Goal: Task Accomplishment & Management: Use online tool/utility

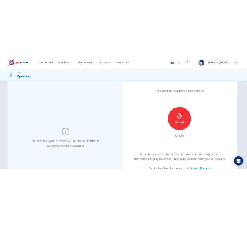
scroll to position [17, 0]
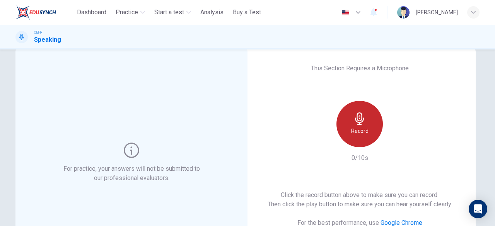
click at [345, 129] on div "Record" at bounding box center [360, 124] width 46 height 46
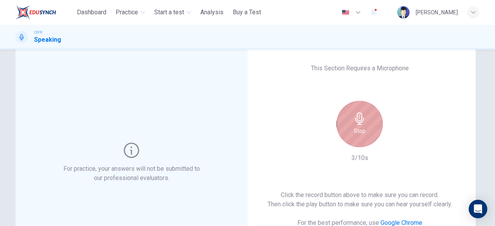
click at [345, 129] on div "Stop" at bounding box center [360, 124] width 46 height 46
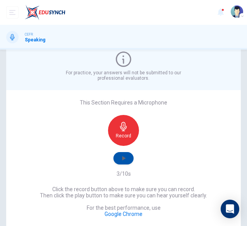
click at [123, 161] on icon "button" at bounding box center [124, 158] width 8 height 8
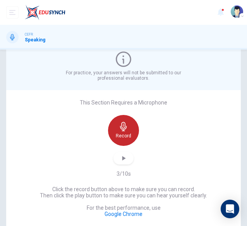
click at [120, 135] on h6 "Record" at bounding box center [123, 136] width 15 height 6
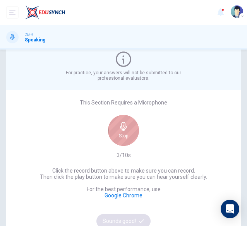
click at [120, 135] on h6 "Stop" at bounding box center [123, 136] width 9 height 6
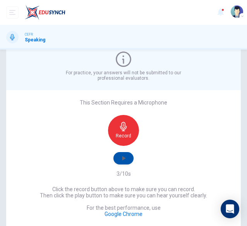
click at [130, 158] on button "button" at bounding box center [123, 158] width 20 height 12
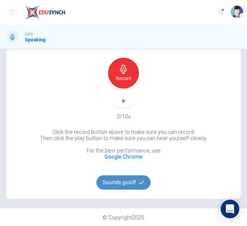
click at [128, 180] on button "Sounds good!" at bounding box center [123, 182] width 54 height 14
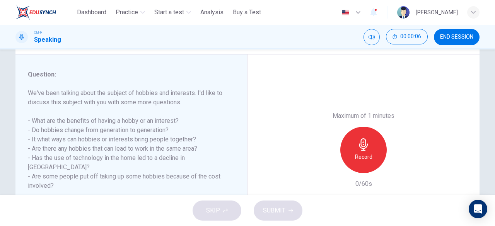
scroll to position [101, 0]
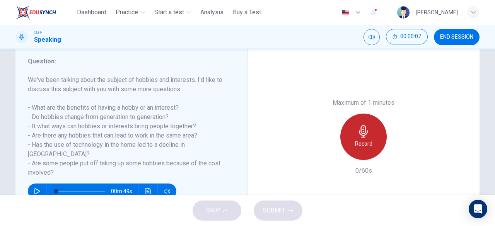
click at [362, 139] on div "Record" at bounding box center [363, 137] width 46 height 46
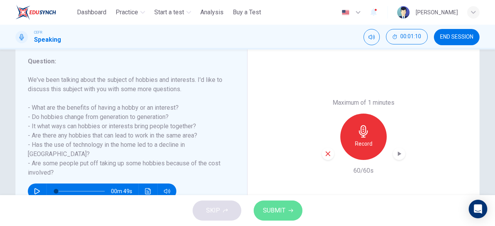
click at [281, 216] on span "SUBMIT" at bounding box center [274, 210] width 22 height 11
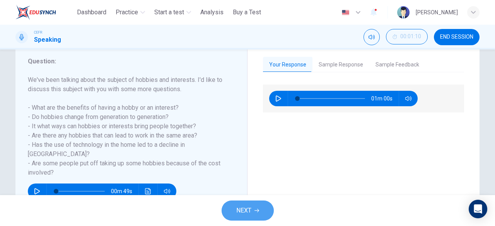
click at [261, 208] on button "NEXT" at bounding box center [248, 211] width 52 height 20
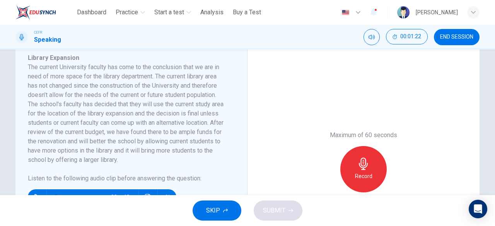
scroll to position [133, 0]
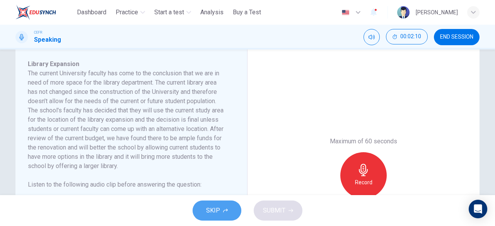
click at [224, 205] on button "SKIP" at bounding box center [217, 211] width 49 height 20
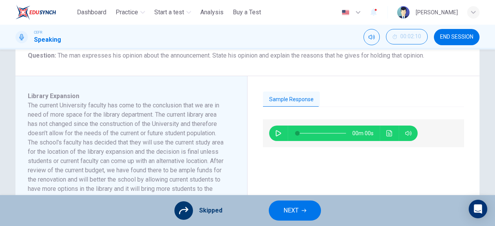
scroll to position [100, 0]
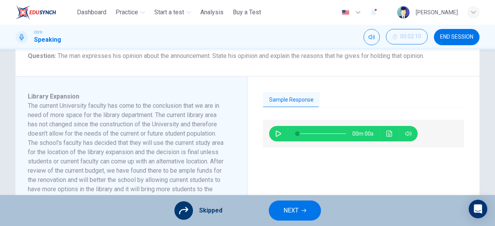
click at [272, 136] on button "button" at bounding box center [278, 133] width 12 height 15
click at [275, 134] on icon "button" at bounding box center [278, 134] width 6 height 6
type input "**"
click at [301, 205] on button "NEXT" at bounding box center [295, 211] width 52 height 20
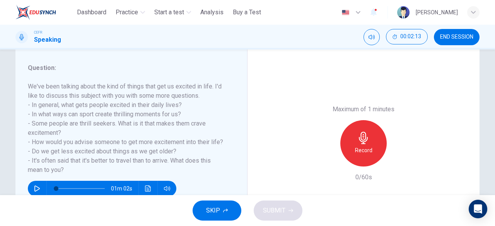
scroll to position [97, 0]
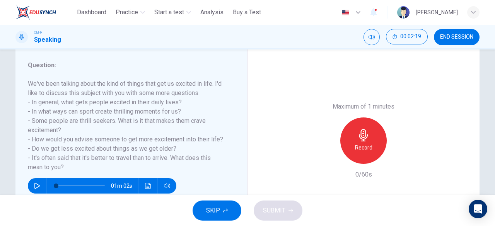
click at [207, 210] on span "SKIP" at bounding box center [213, 210] width 14 height 11
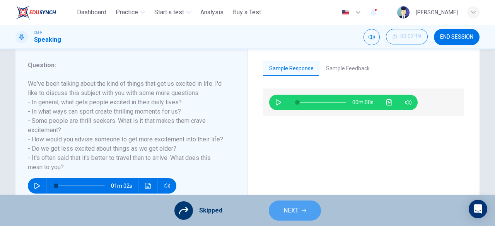
click at [301, 207] on button "NEXT" at bounding box center [295, 211] width 52 height 20
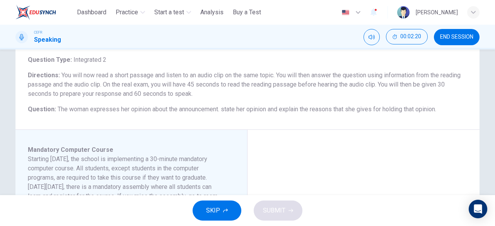
scroll to position [47, 0]
click at [212, 204] on button "SKIP" at bounding box center [217, 211] width 49 height 20
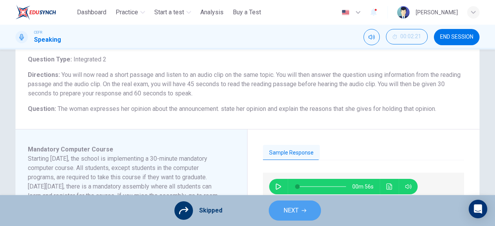
click at [295, 205] on span "NEXT" at bounding box center [291, 210] width 15 height 11
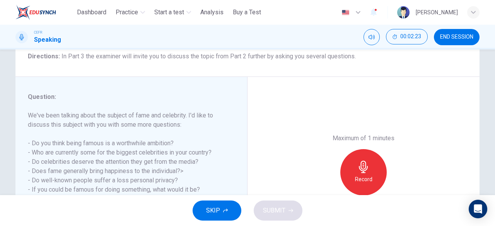
scroll to position [85, 0]
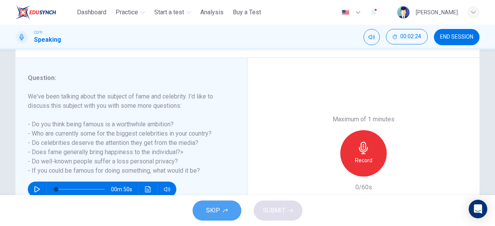
click at [215, 204] on button "SKIP" at bounding box center [217, 211] width 49 height 20
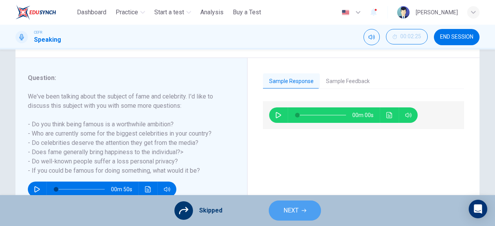
click at [284, 205] on span "NEXT" at bounding box center [291, 210] width 15 height 11
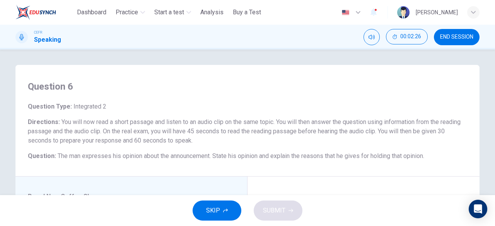
scroll to position [127, 0]
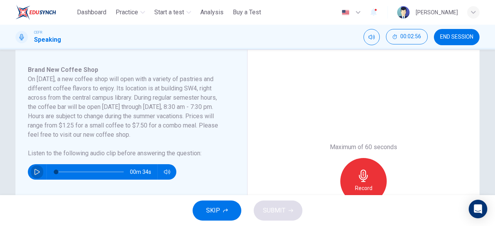
click at [35, 169] on icon "button" at bounding box center [37, 172] width 6 height 6
type input "*"
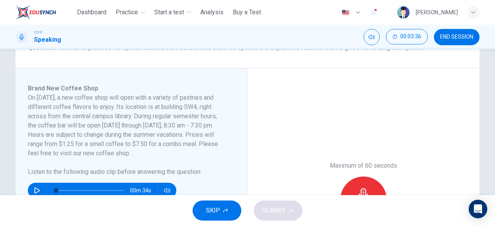
scroll to position [103, 0]
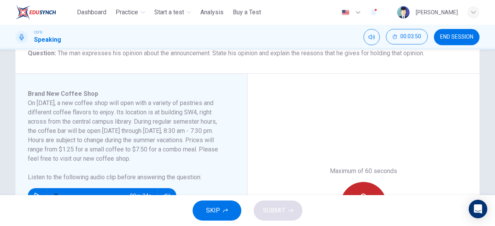
click at [362, 186] on div "Record" at bounding box center [363, 205] width 46 height 46
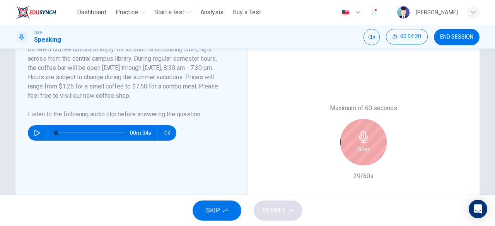
scroll to position [172, 0]
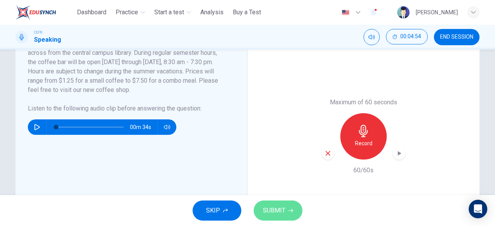
click at [280, 211] on span "SUBMIT" at bounding box center [274, 210] width 22 height 11
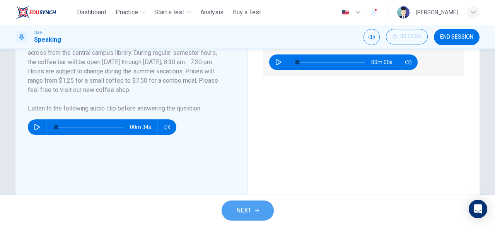
click at [241, 210] on span "NEXT" at bounding box center [243, 210] width 15 height 11
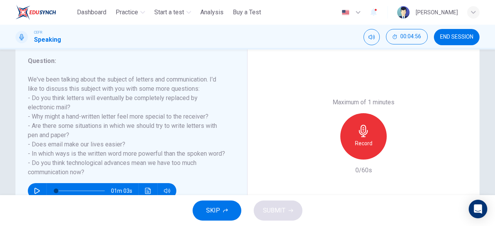
scroll to position [102, 0]
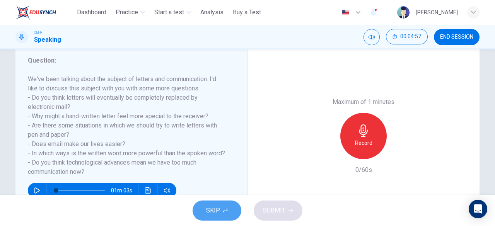
click at [227, 217] on button "SKIP" at bounding box center [217, 211] width 49 height 20
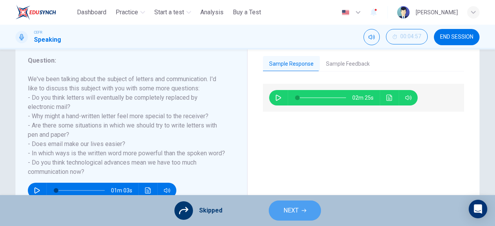
click at [288, 203] on button "NEXT" at bounding box center [295, 211] width 52 height 20
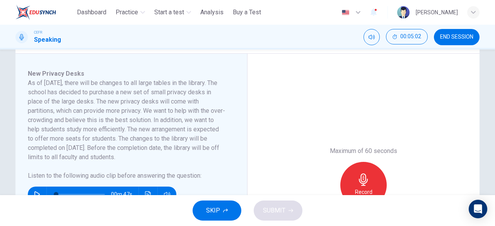
scroll to position [123, 0]
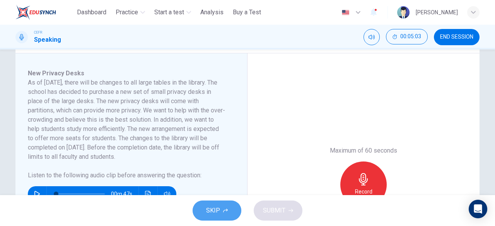
click at [209, 216] on span "SKIP" at bounding box center [213, 210] width 14 height 11
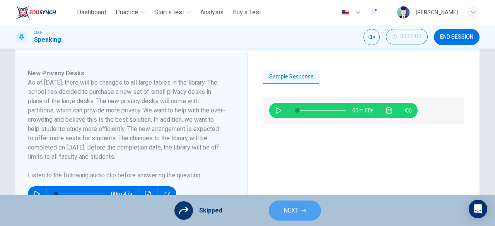
click at [308, 208] on button "NEXT" at bounding box center [295, 211] width 52 height 20
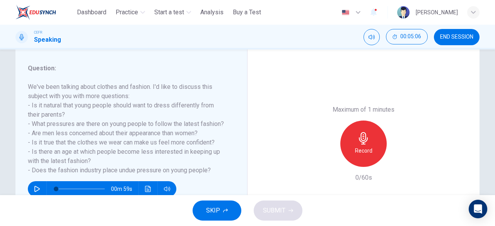
scroll to position [97, 0]
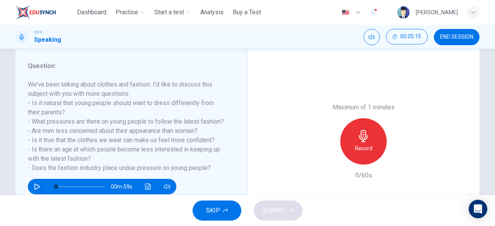
drag, startPoint x: 30, startPoint y: 103, endPoint x: 0, endPoint y: 106, distance: 29.6
click at [0, 106] on div "Question 9 Question Type : Part 3 - Two-way Discussion Directions : In Part 3 t…" at bounding box center [247, 123] width 495 height 146
click at [459, 39] on span "END SESSION" at bounding box center [456, 37] width 33 height 6
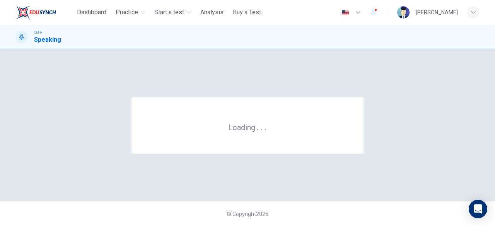
scroll to position [0, 0]
